Goal: Information Seeking & Learning: Understand process/instructions

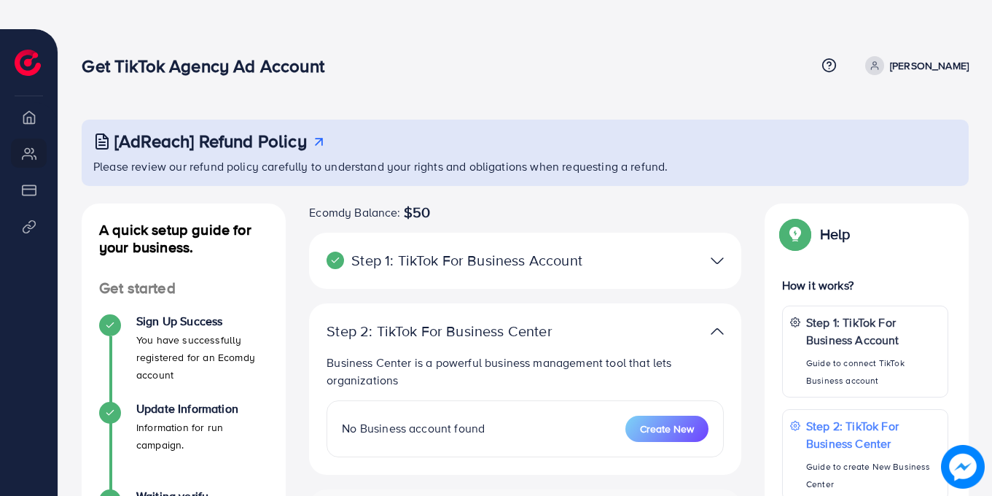
click at [644, 328] on img at bounding box center [717, 331] width 13 height 21
click at [644, 260] on img at bounding box center [717, 260] width 13 height 21
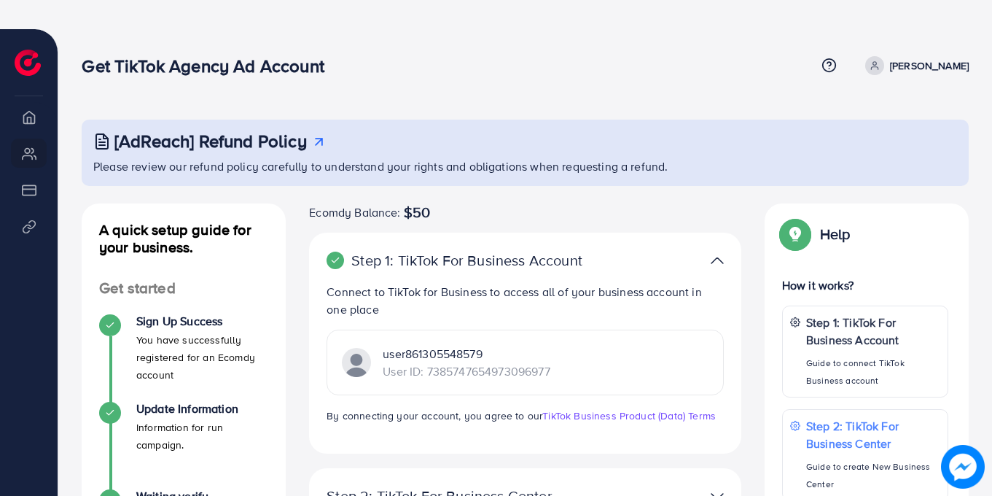
click at [644, 240] on img at bounding box center [795, 234] width 26 height 26
click at [644, 109] on div "[AdReach] Refund Policy Please review our refund policy carefully to understand…" at bounding box center [525, 437] width 934 height 816
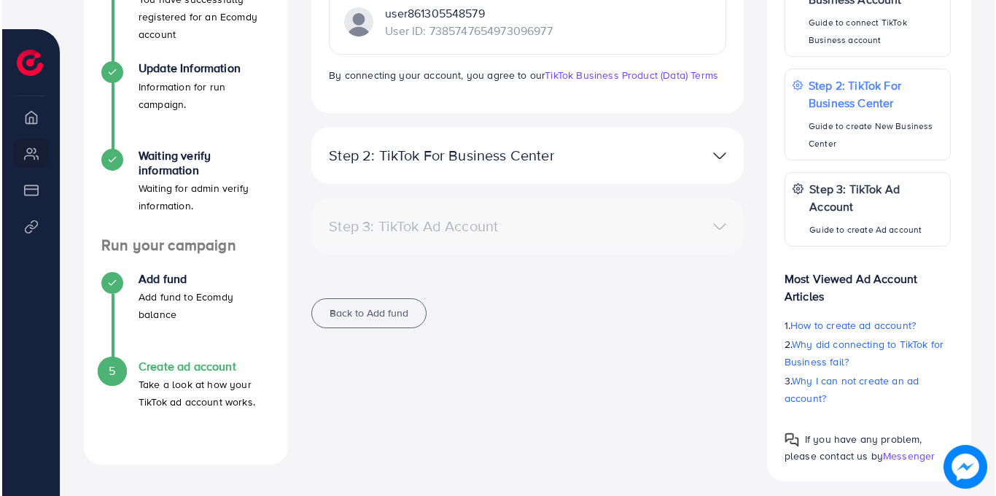
scroll to position [349, 0]
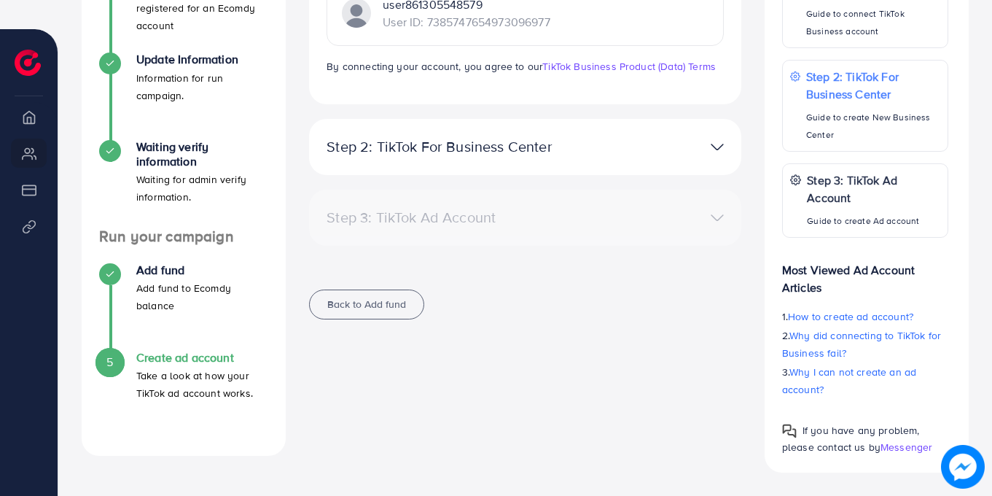
click at [644, 150] on img at bounding box center [717, 146] width 13 height 21
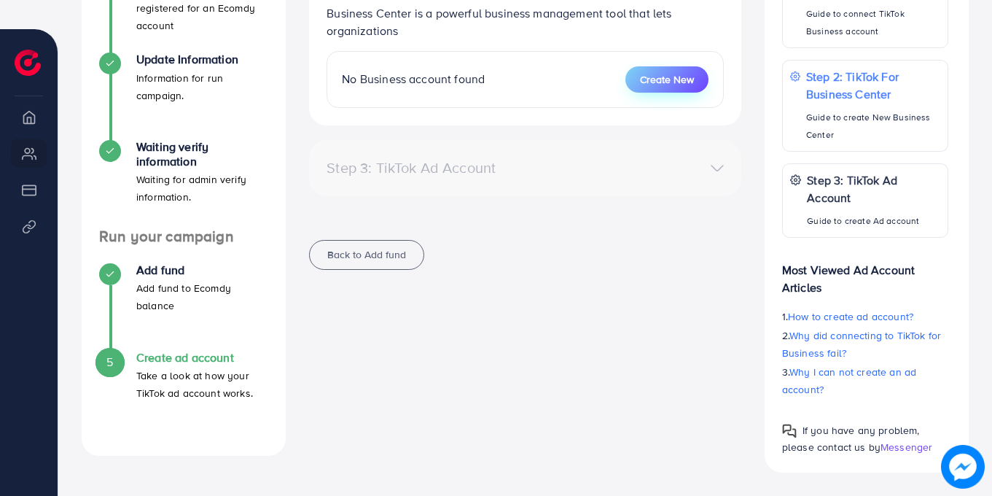
click at [644, 85] on span "Create New" at bounding box center [667, 79] width 54 height 15
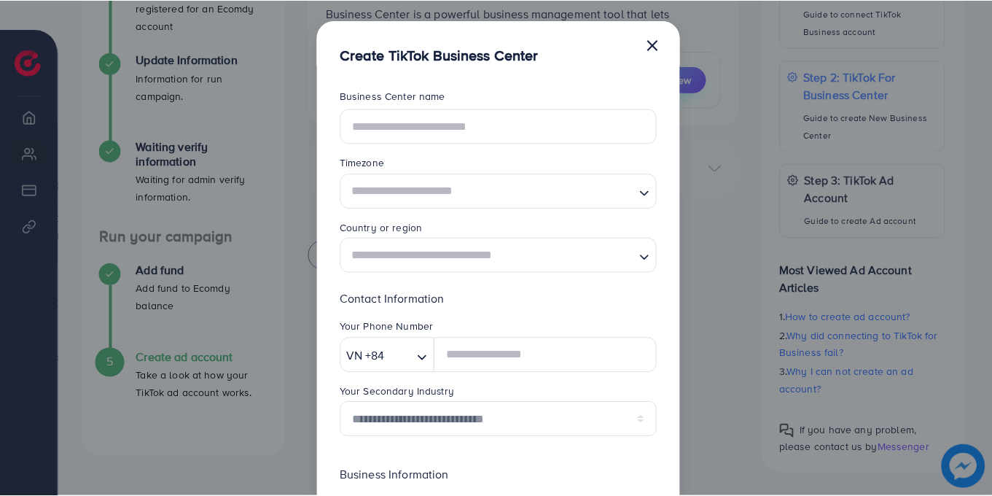
scroll to position [0, 0]
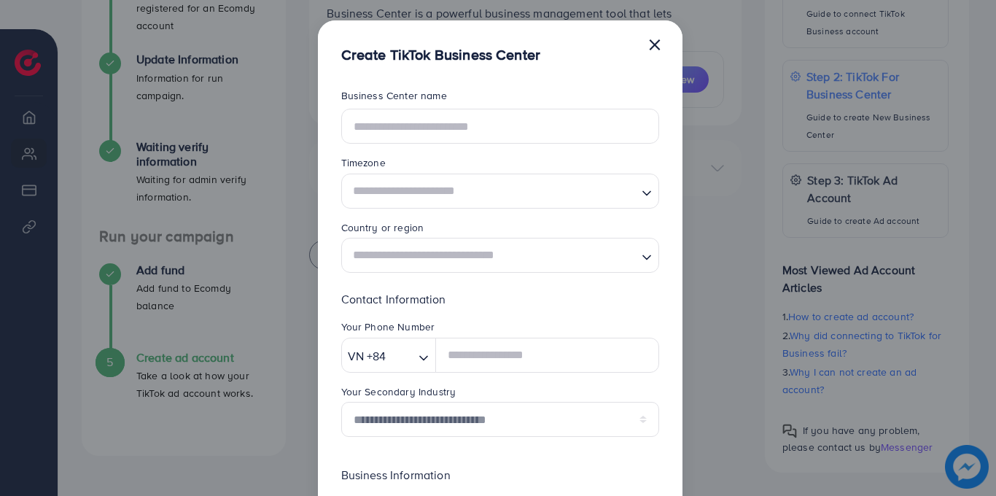
click at [644, 44] on button "×" at bounding box center [654, 43] width 15 height 29
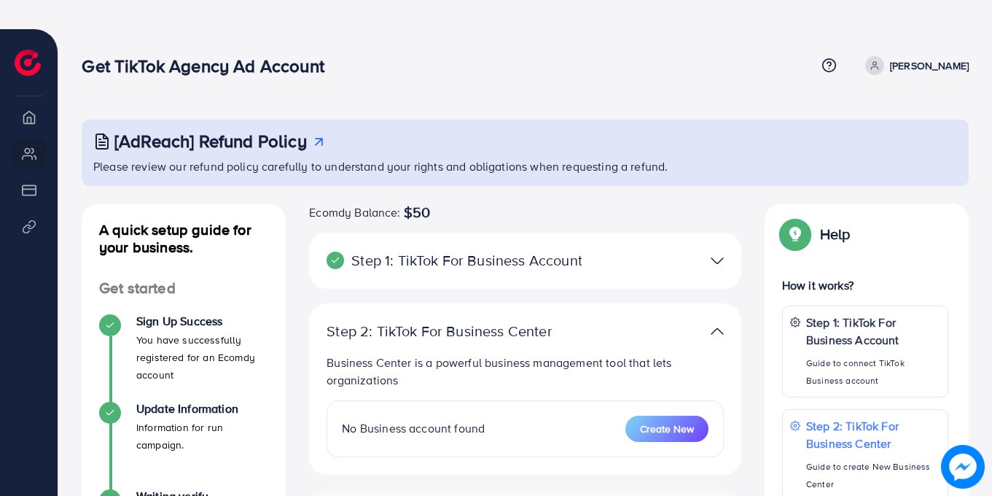
click at [644, 331] on img at bounding box center [717, 331] width 13 height 21
click at [510, 342] on div "Step 2: TikTok For Business Center Business Center is a powerful business manag…" at bounding box center [525, 388] width 432 height 171
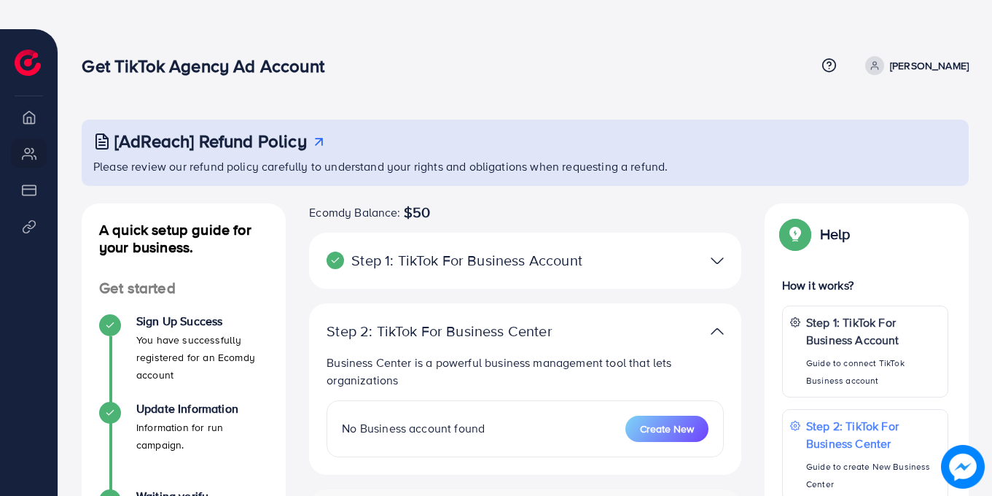
click at [523, 260] on p "Step 1: TikTok For Business Account" at bounding box center [455, 259] width 257 height 17
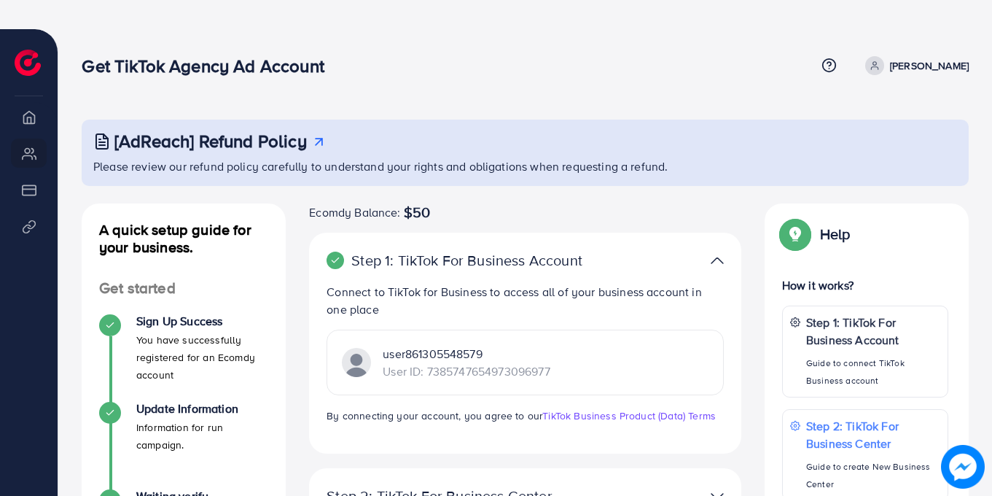
click at [462, 356] on p "User ID: 7385747654973096977" at bounding box center [466, 370] width 167 height 17
click at [448, 356] on p "User ID: 7385747654973096977" at bounding box center [466, 370] width 167 height 17
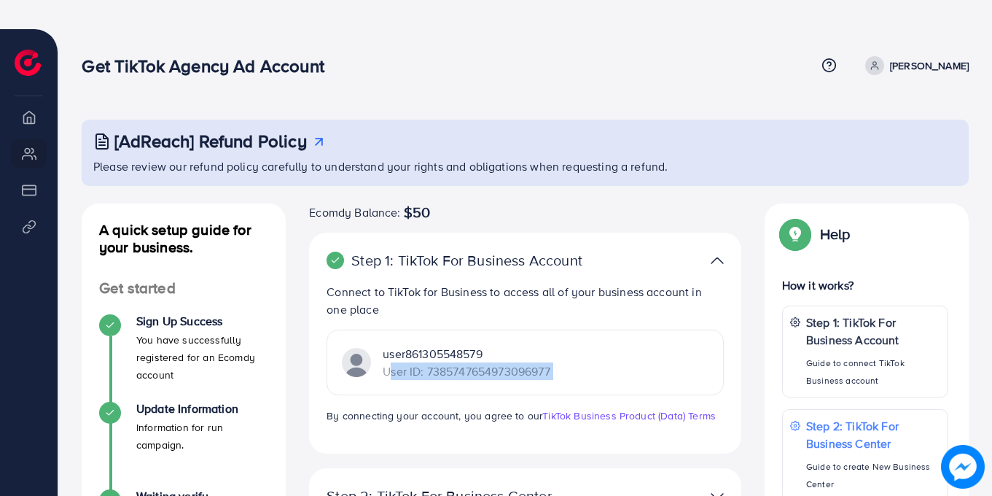
click at [355, 356] on img at bounding box center [356, 362] width 29 height 29
click at [26, 152] on li "My ad accounts" at bounding box center [29, 153] width 58 height 29
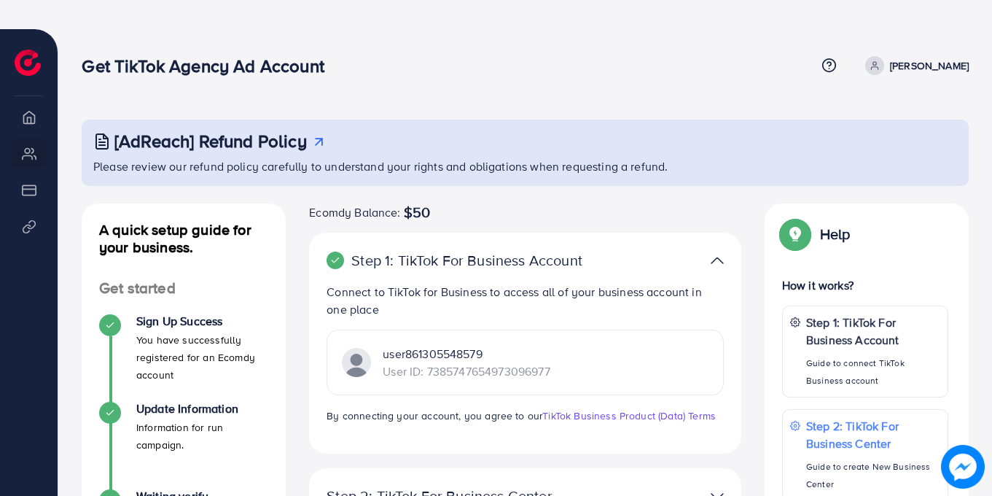
click at [644, 67] on p "[PERSON_NAME]" at bounding box center [929, 65] width 79 height 17
click at [644, 122] on link "Log out" at bounding box center [899, 116] width 139 height 33
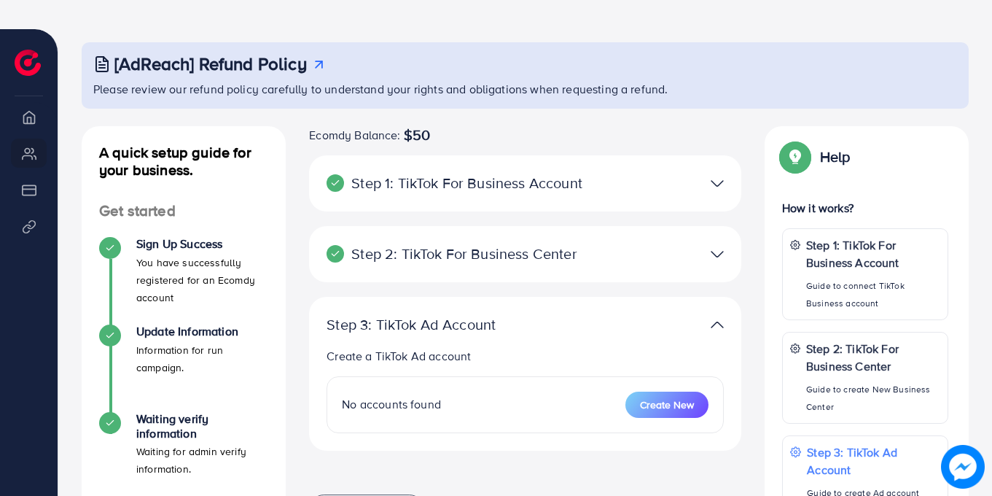
scroll to position [73, 0]
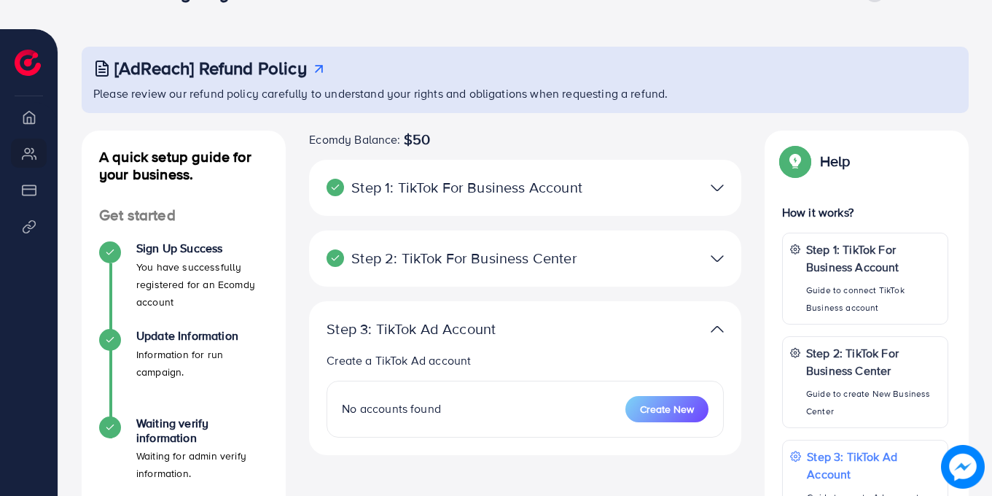
click at [569, 464] on div "Step 3: TikTok Ad Account Create a TikTok Ad account No accounts found Create N…" at bounding box center [525, 385] width 432 height 168
click at [714, 260] on img at bounding box center [717, 258] width 13 height 21
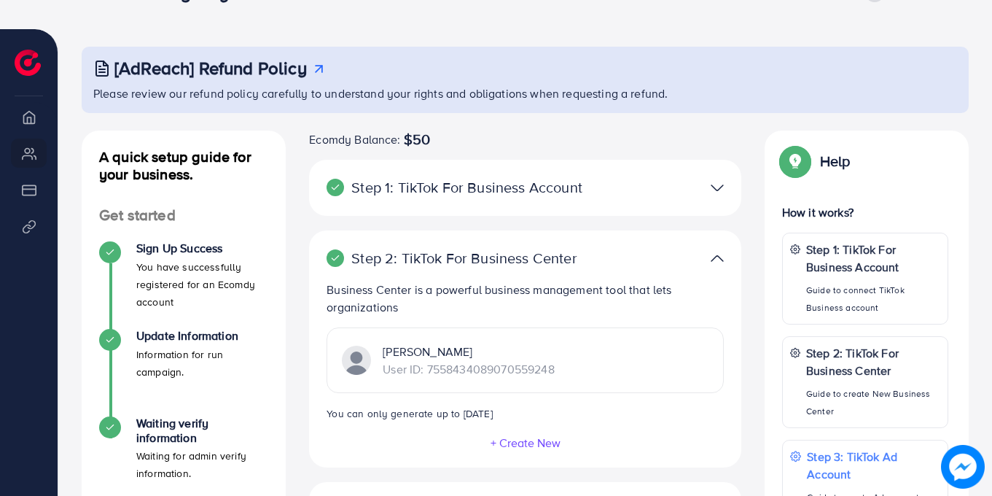
click at [362, 360] on img at bounding box center [356, 360] width 29 height 29
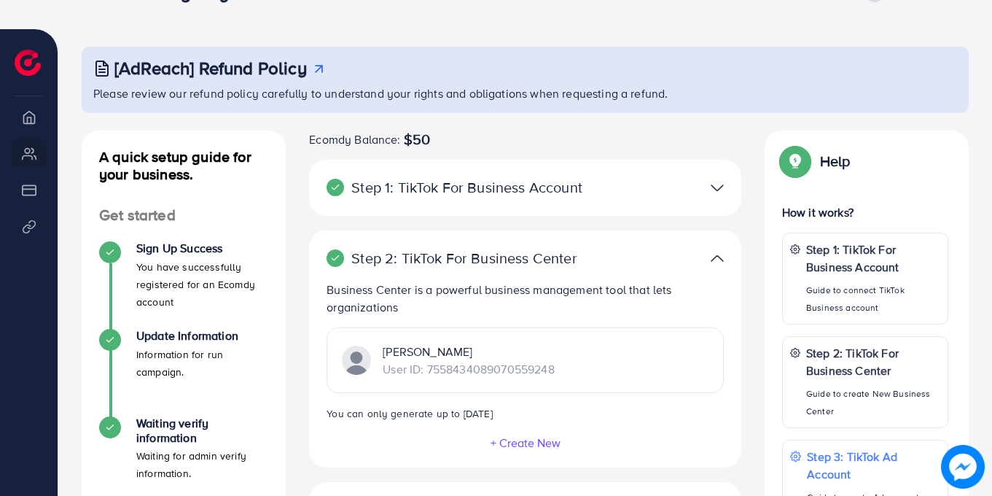
click at [362, 360] on img at bounding box center [356, 360] width 29 height 29
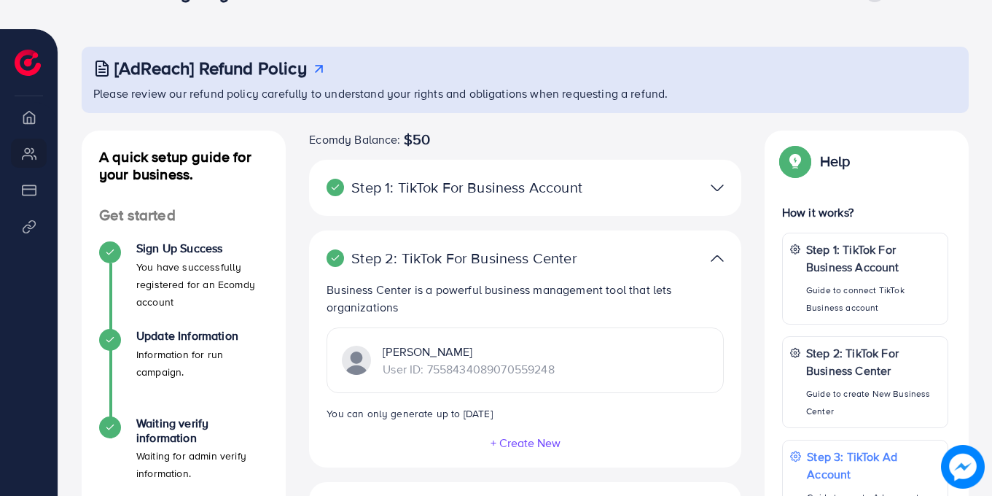
click at [362, 360] on img at bounding box center [356, 360] width 29 height 29
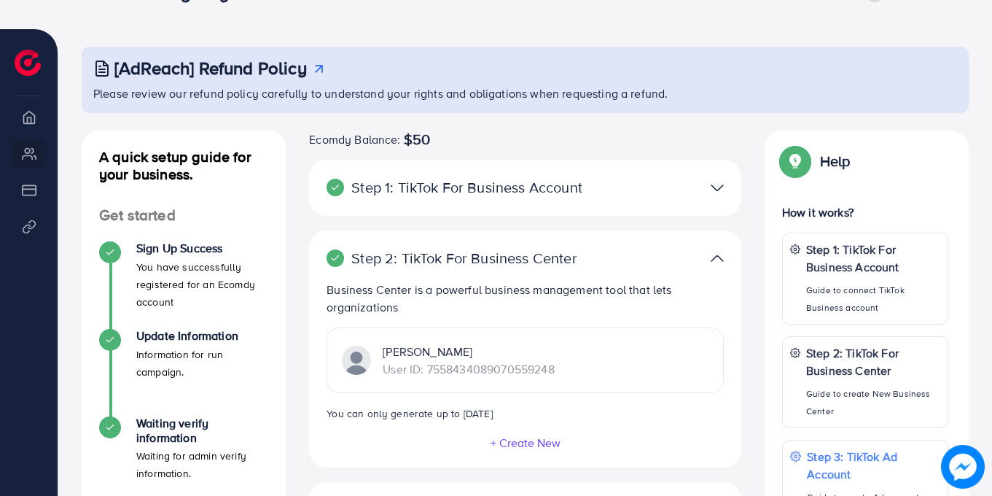
click at [362, 360] on img at bounding box center [356, 360] width 29 height 29
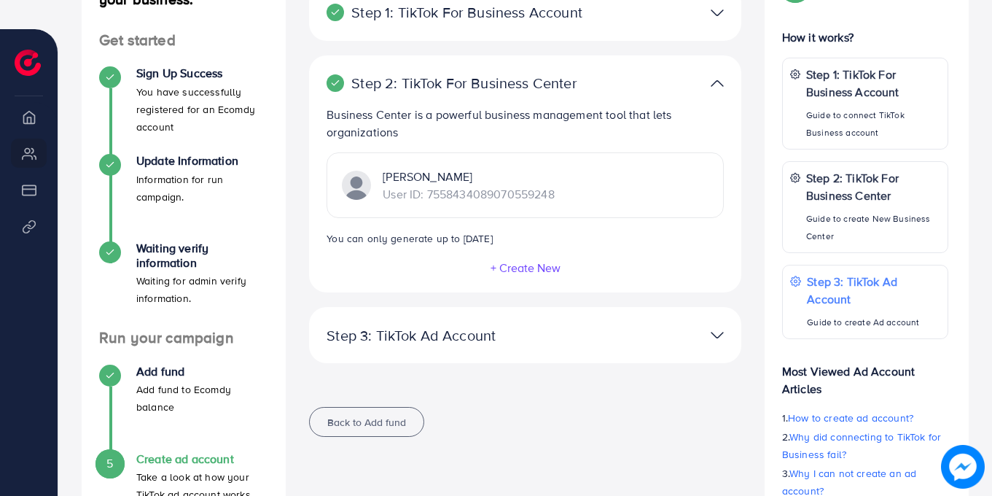
scroll to position [349, 0]
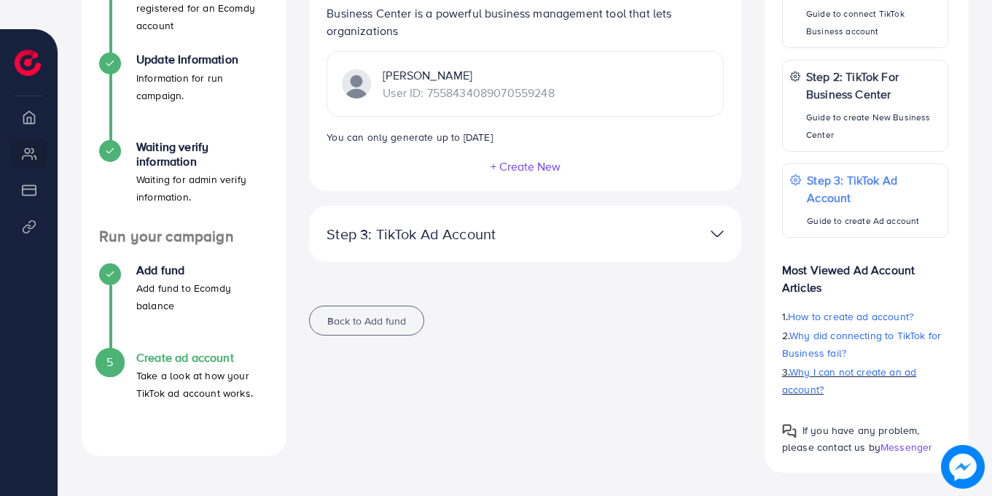
click at [826, 375] on span "Why I can not create an ad account?" at bounding box center [849, 380] width 135 height 32
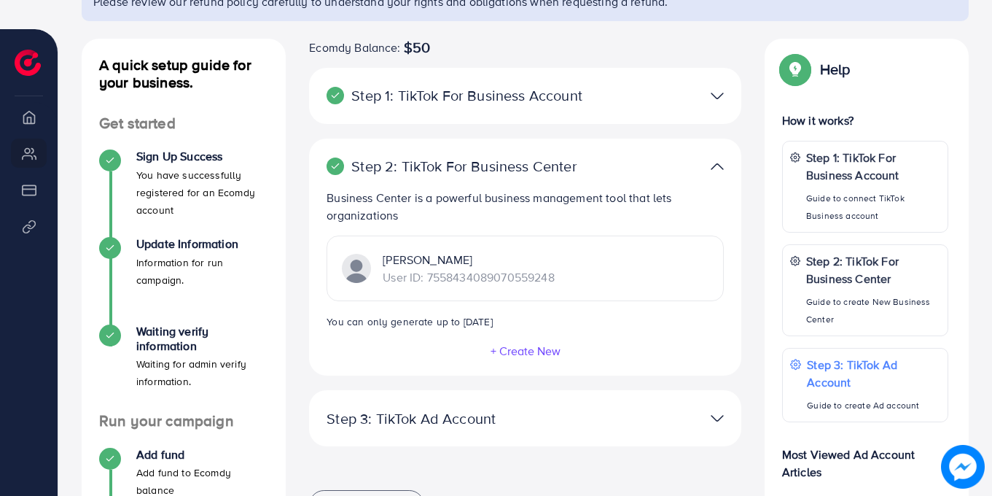
scroll to position [163, 0]
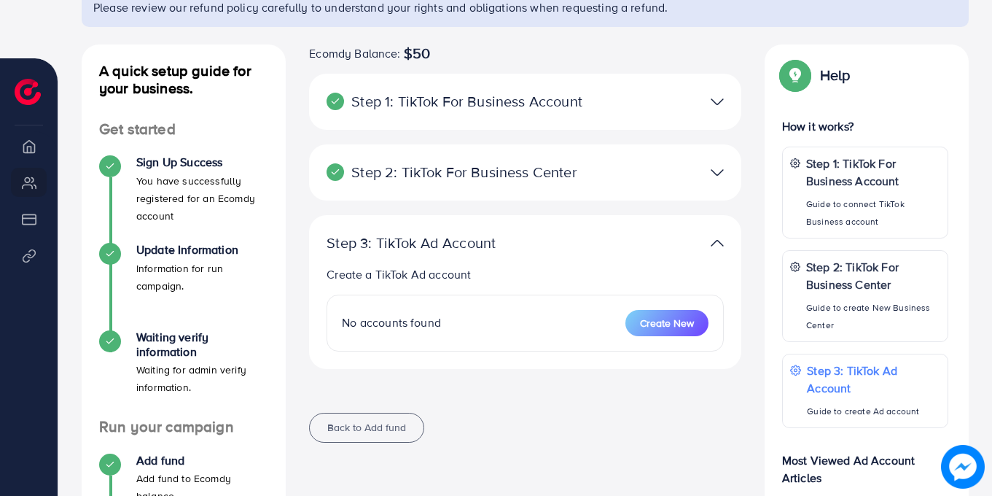
scroll to position [164, 0]
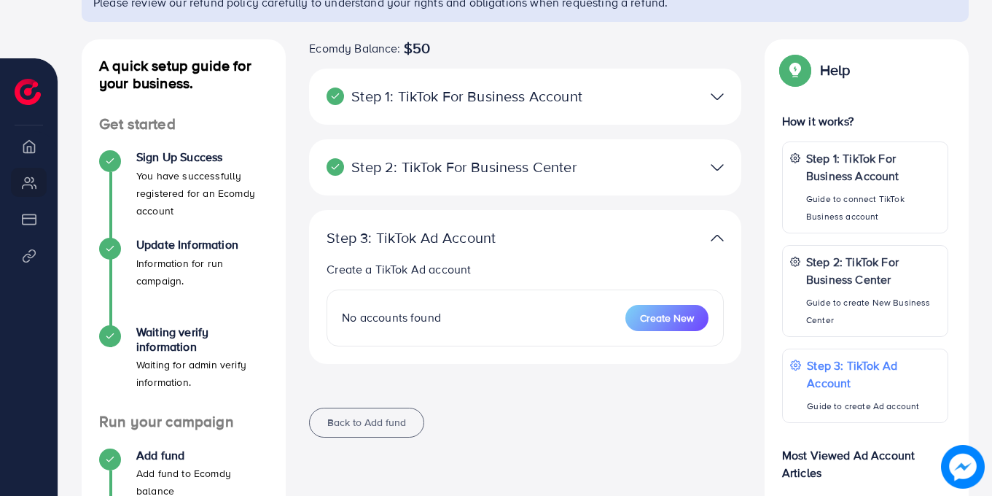
click at [725, 165] on div at bounding box center [666, 167] width 140 height 21
click at [716, 166] on img at bounding box center [717, 167] width 13 height 21
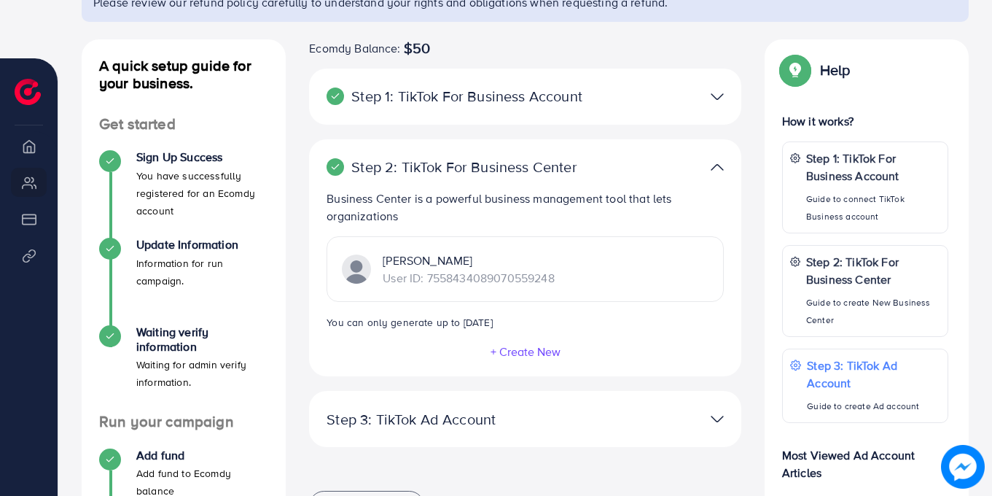
click at [716, 166] on img at bounding box center [717, 167] width 13 height 21
click at [359, 268] on img at bounding box center [356, 268] width 29 height 29
click at [719, 418] on img at bounding box center [717, 418] width 13 height 21
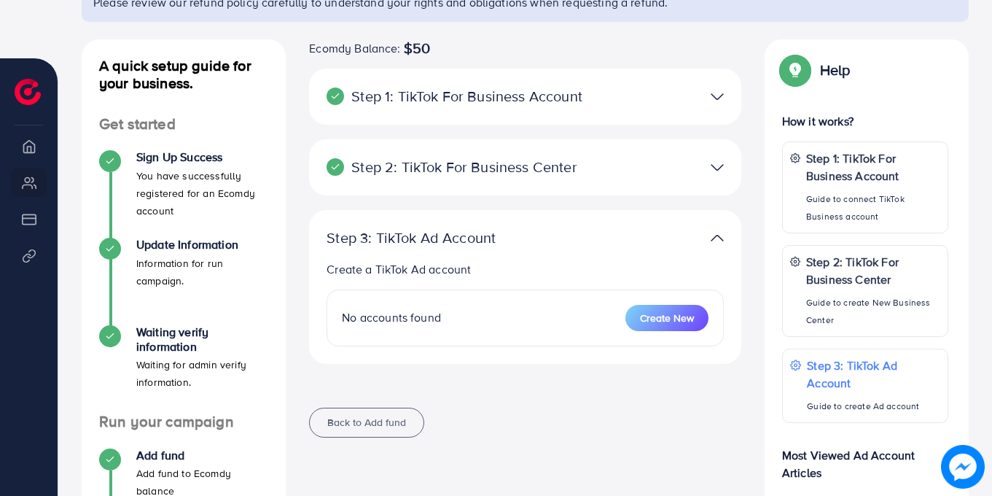
click at [717, 240] on img at bounding box center [717, 237] width 13 height 21
click at [717, 237] on img at bounding box center [717, 237] width 13 height 21
click at [719, 237] on img at bounding box center [717, 237] width 13 height 21
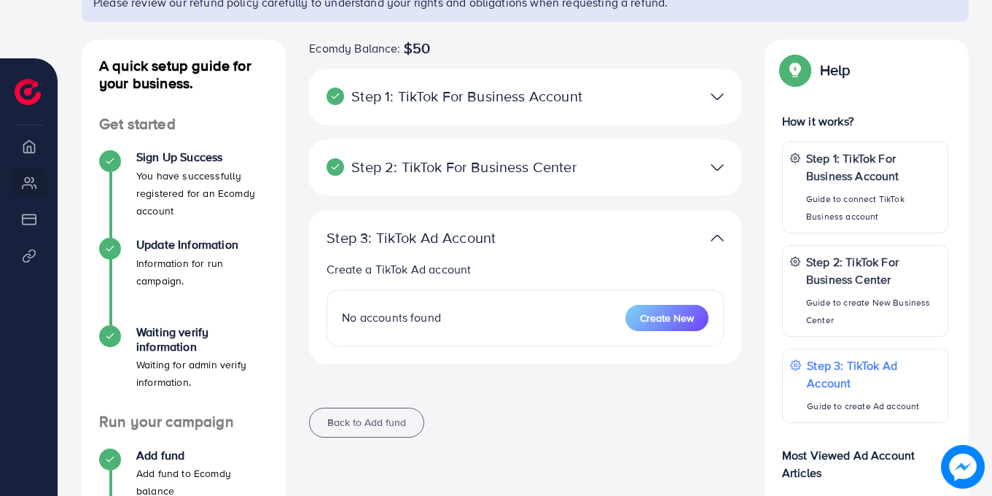
click at [624, 457] on div "Ecomdy Balance: $50 Step 1: TikTok For Business Account Connect to TikTok for B…" at bounding box center [525, 348] width 456 height 618
click at [25, 93] on img at bounding box center [28, 92] width 26 height 26
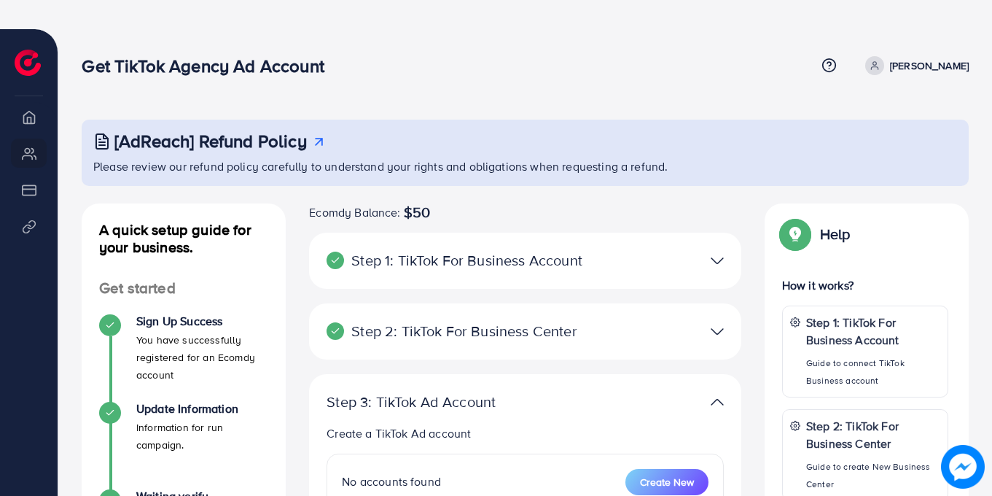
scroll to position [349, 0]
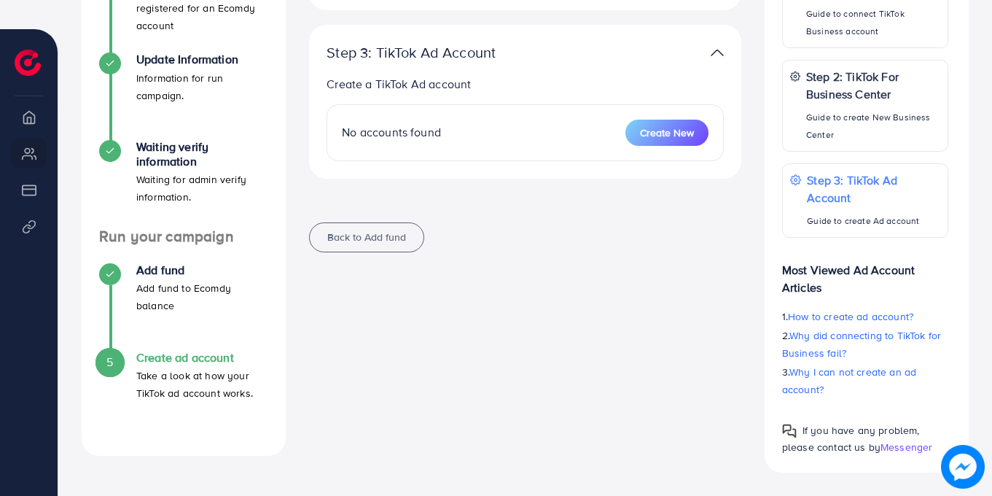
click at [709, 457] on div "Ecomdy Balance: $50 Step 1: TikTok For Business Account Connect to TikTok for B…" at bounding box center [525, 163] width 456 height 618
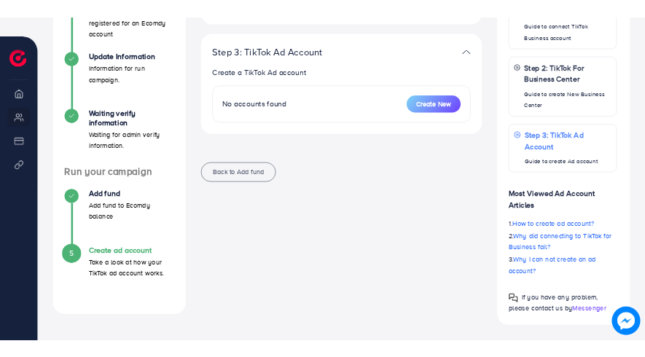
scroll to position [348, 0]
